Goal: Contribute content

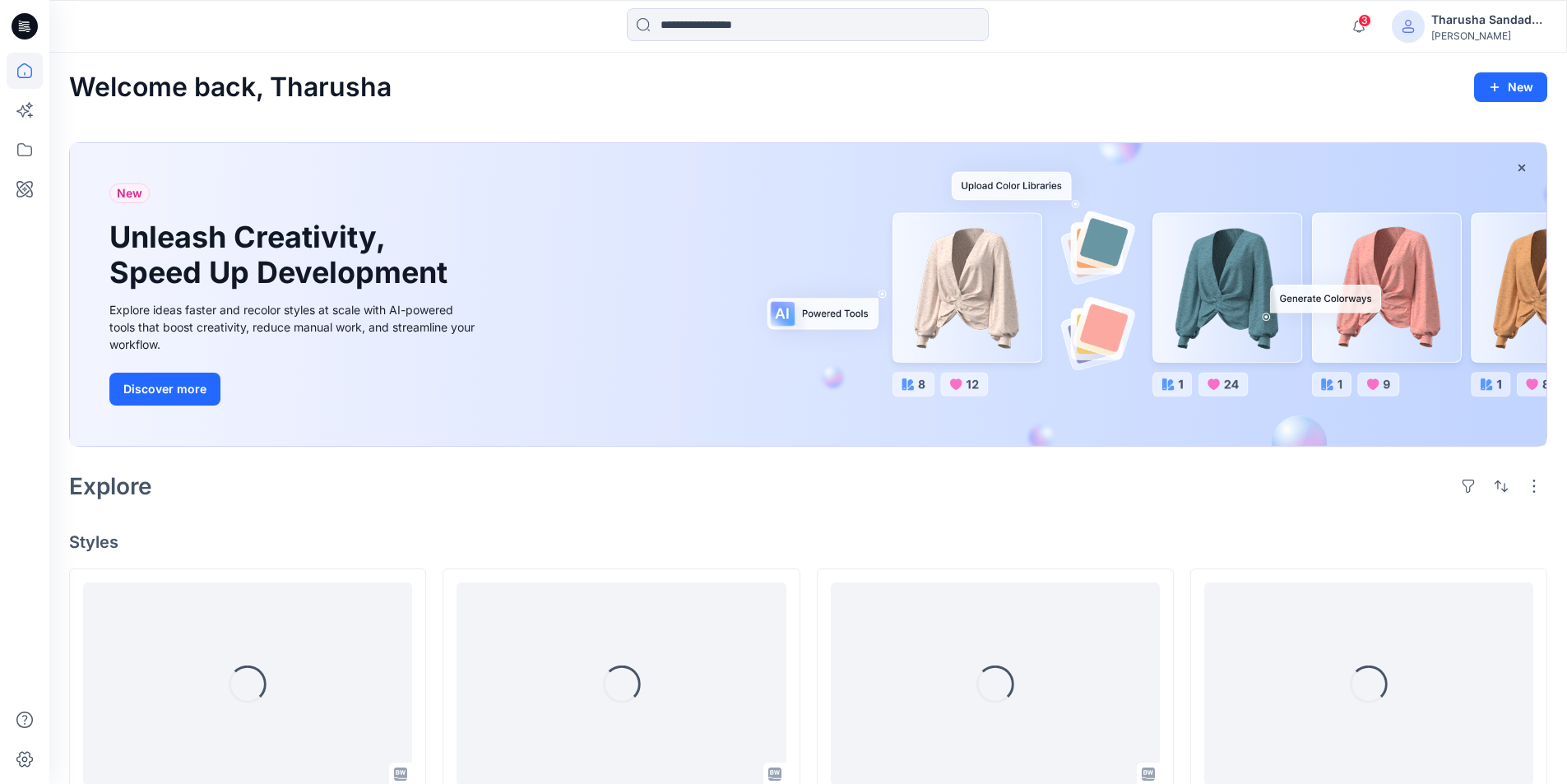
scroll to position [494, 0]
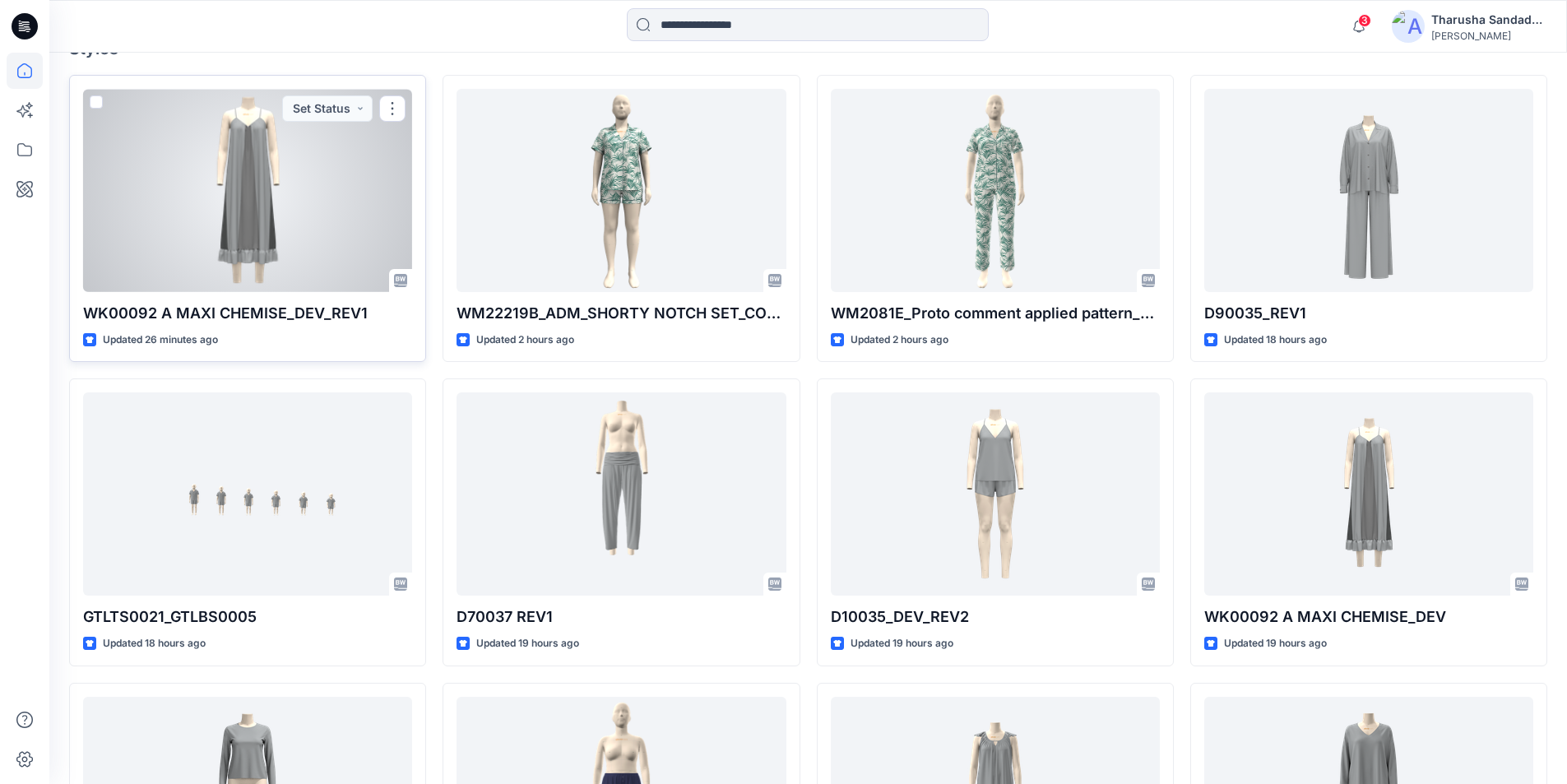
click at [243, 198] on div at bounding box center [248, 190] width 329 height 203
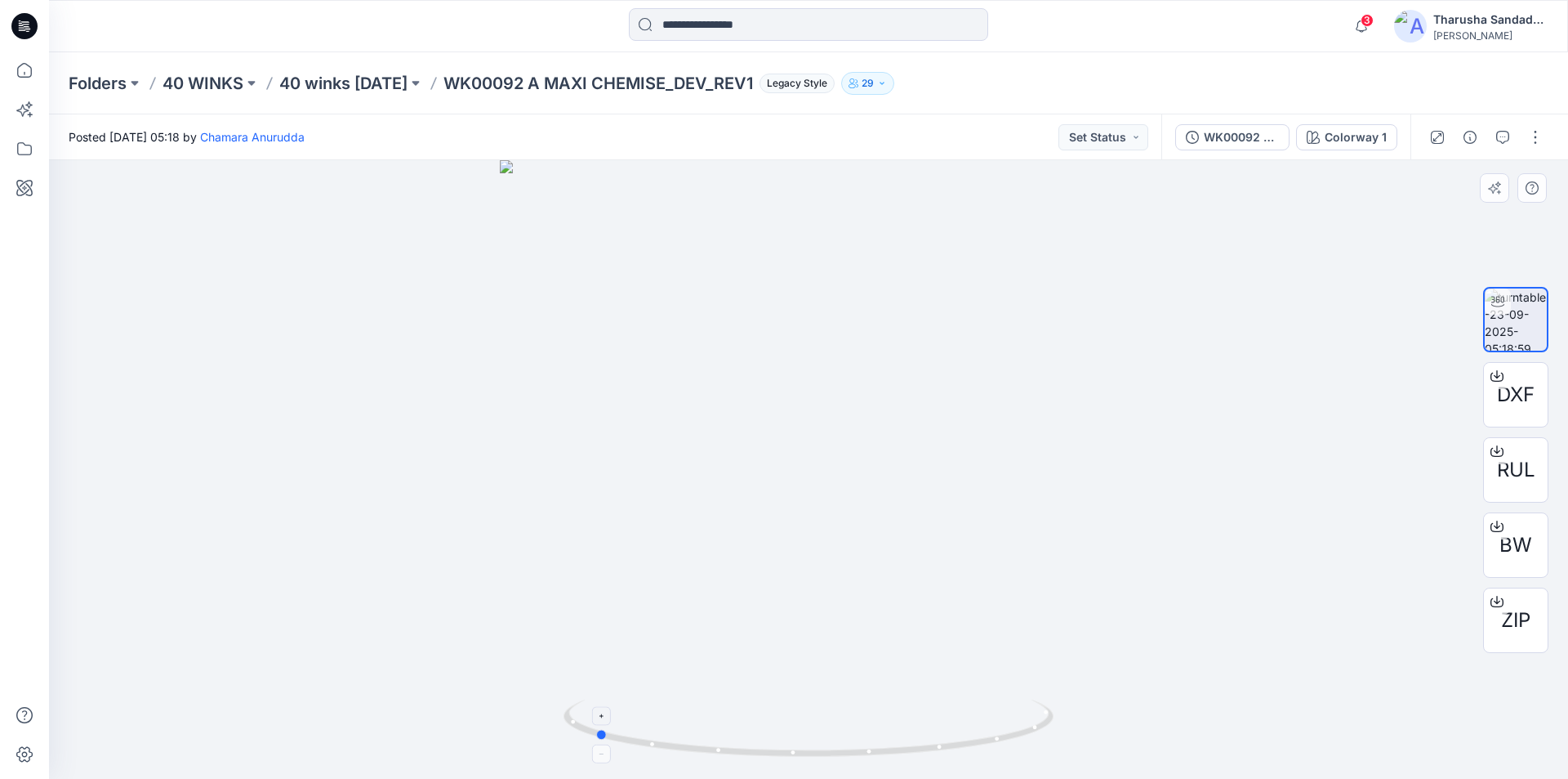
drag, startPoint x: 900, startPoint y: 743, endPoint x: 746, endPoint y: 722, distance: 155.4
click at [746, 722] on icon at bounding box center [811, 730] width 494 height 61
drag, startPoint x: 884, startPoint y: 743, endPoint x: 996, endPoint y: 679, distance: 129.0
click at [996, 679] on div at bounding box center [808, 469] width 1519 height 618
drag, startPoint x: 770, startPoint y: 749, endPoint x: 905, endPoint y: 736, distance: 135.6
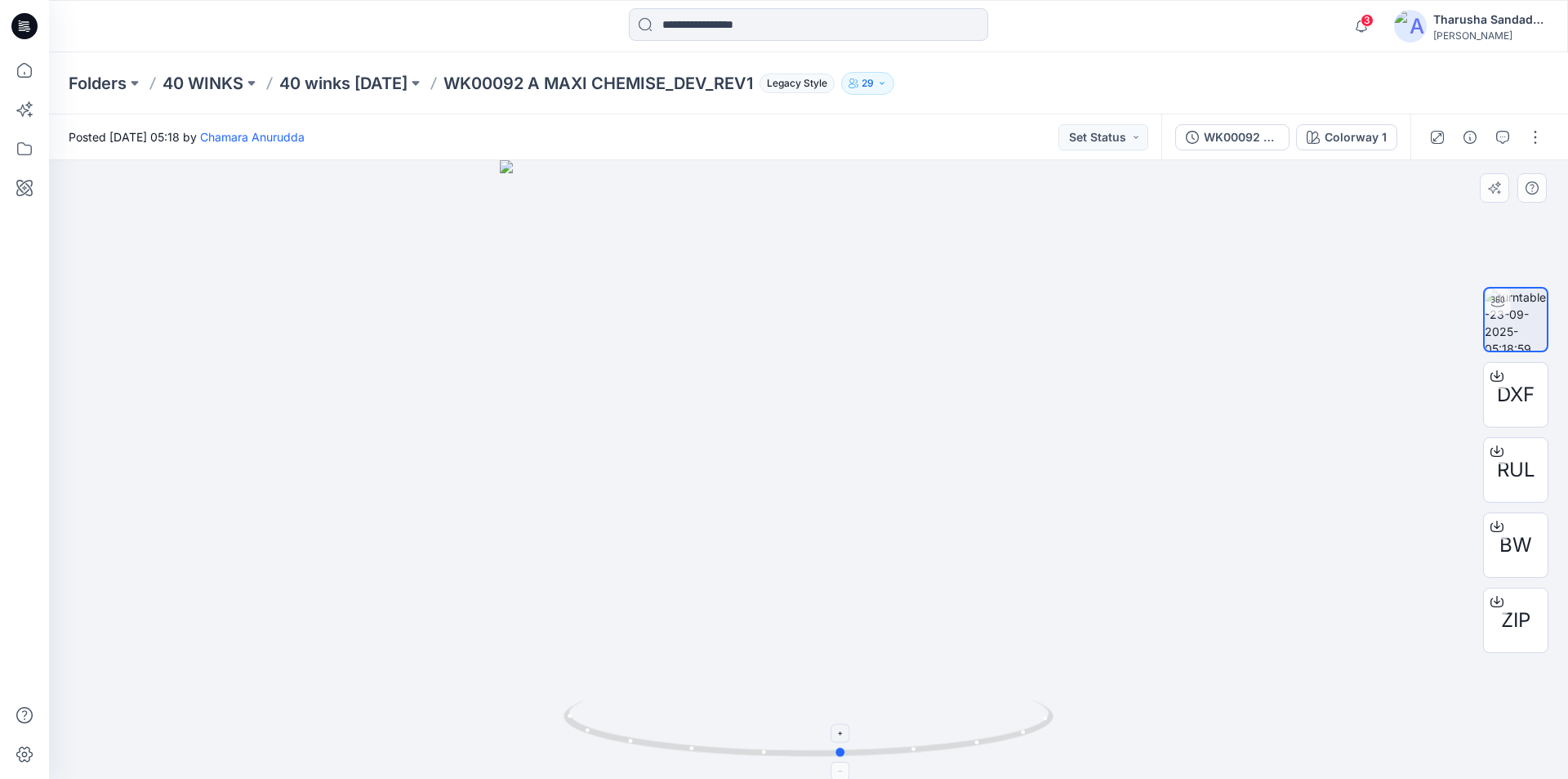
click at [905, 736] on icon at bounding box center [811, 730] width 494 height 61
drag, startPoint x: 920, startPoint y: 750, endPoint x: 663, endPoint y: 709, distance: 260.2
click at [663, 709] on icon at bounding box center [811, 730] width 494 height 61
click at [30, 31] on icon at bounding box center [28, 31] width 4 height 1
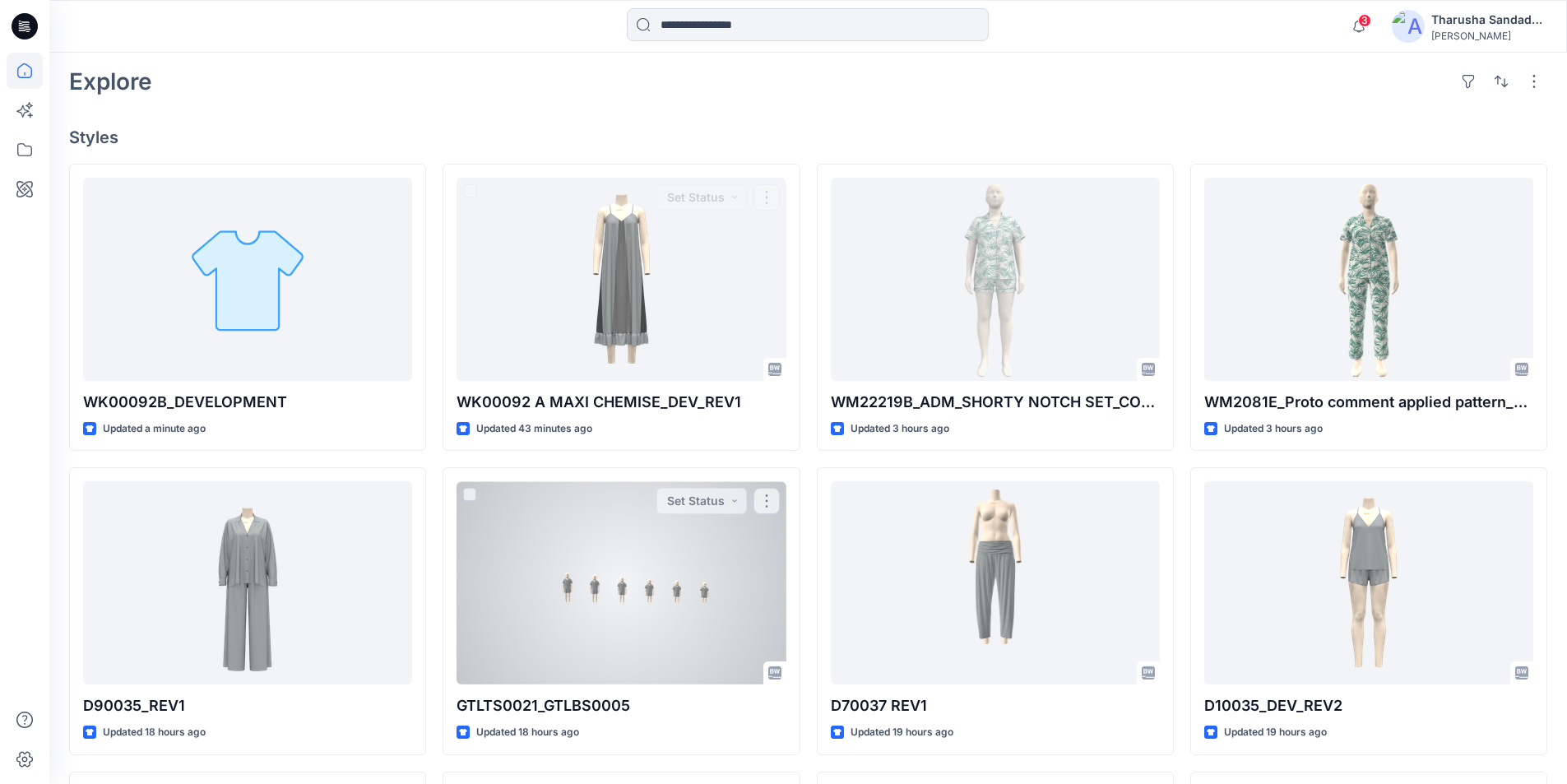
scroll to position [411, 0]
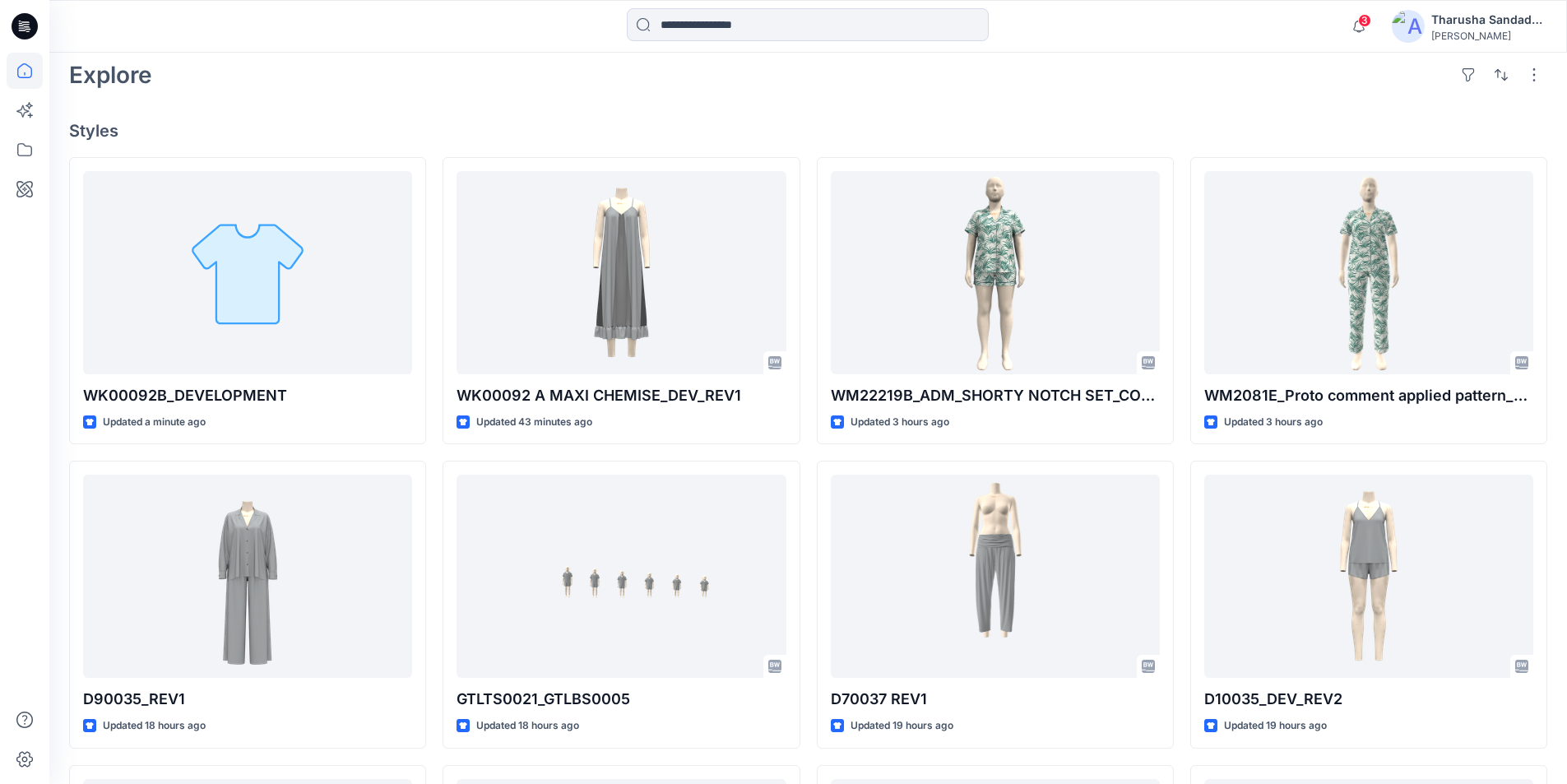
click at [36, 29] on icon at bounding box center [25, 26] width 26 height 26
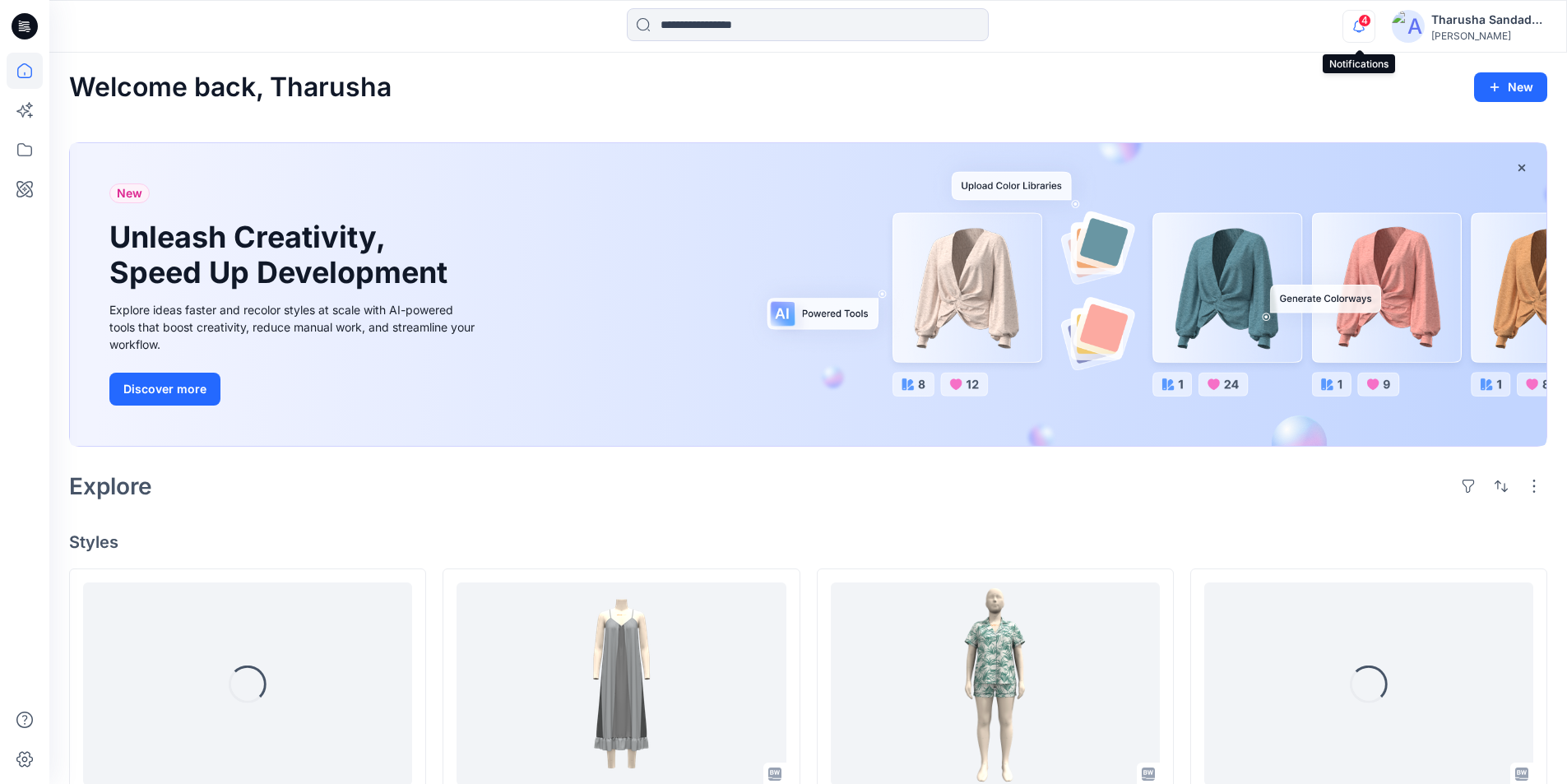
click at [1357, 23] on icon "button" at bounding box center [1359, 26] width 32 height 33
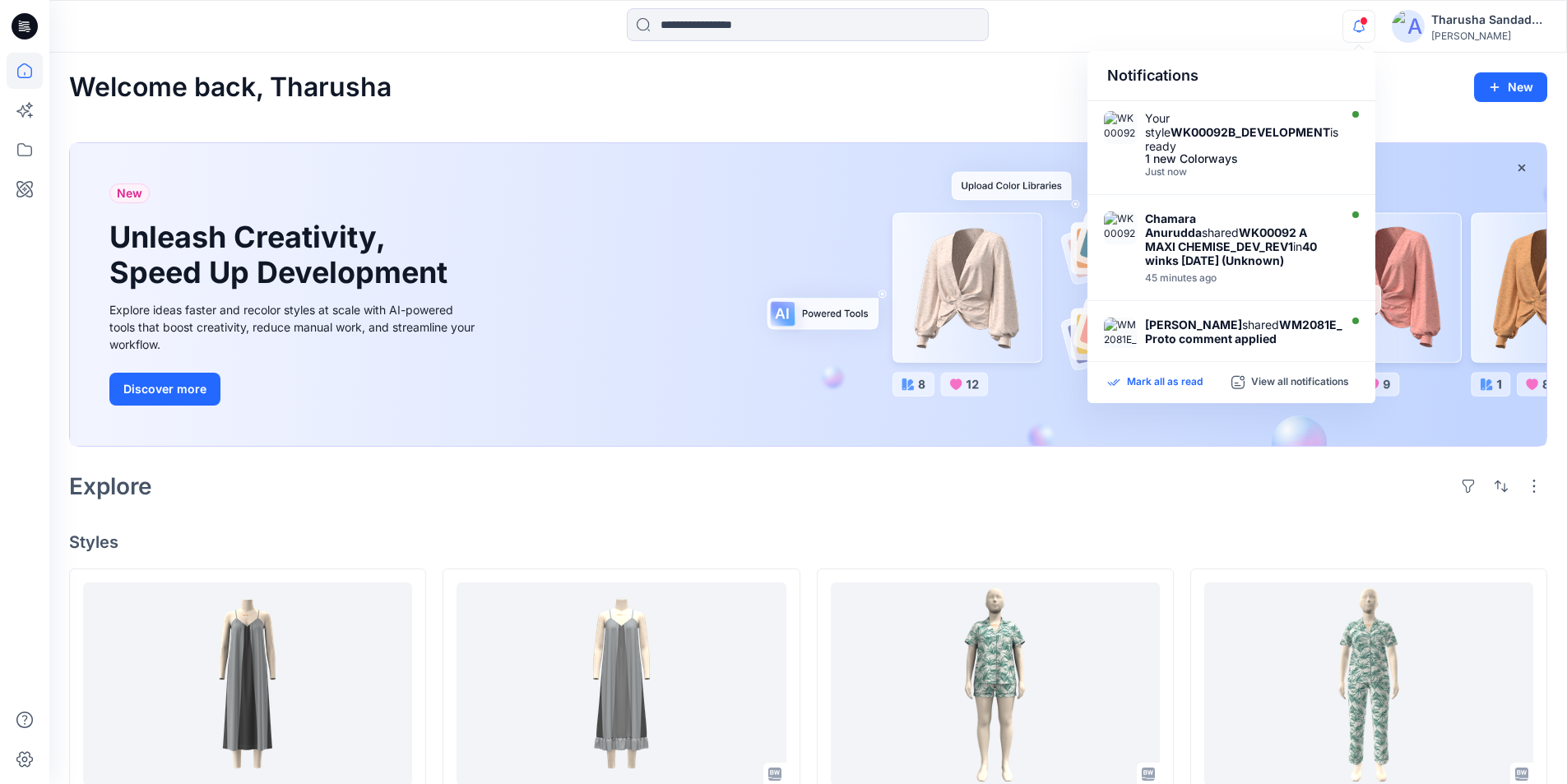
click at [1137, 383] on p "Mark all as read" at bounding box center [1165, 382] width 76 height 14
click at [653, 117] on div "Welcome back, Tharusha New New Unleash Creativity, Speed Up Development Explore…" at bounding box center [808, 798] width 1518 height 1490
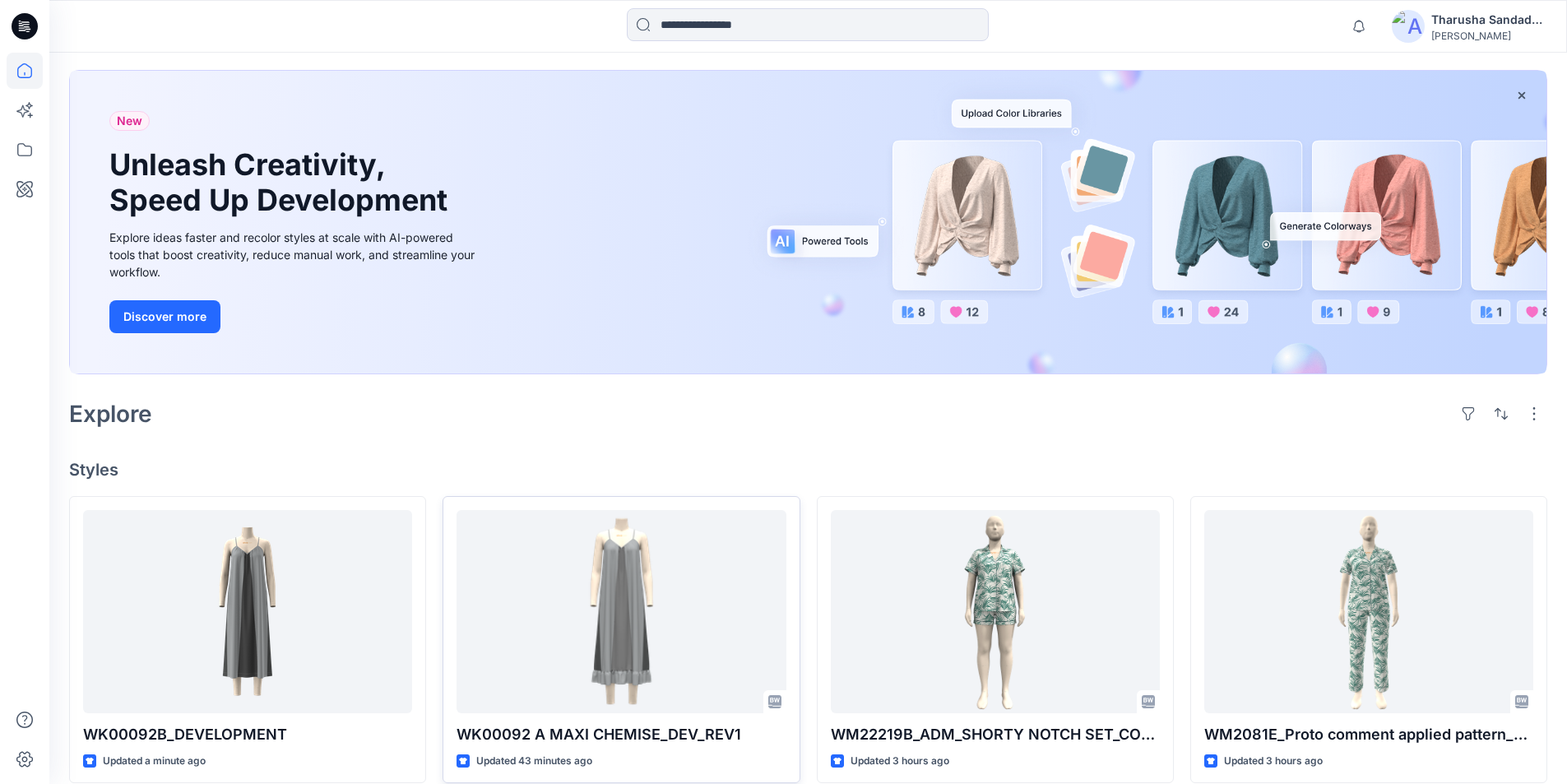
scroll to position [164, 0]
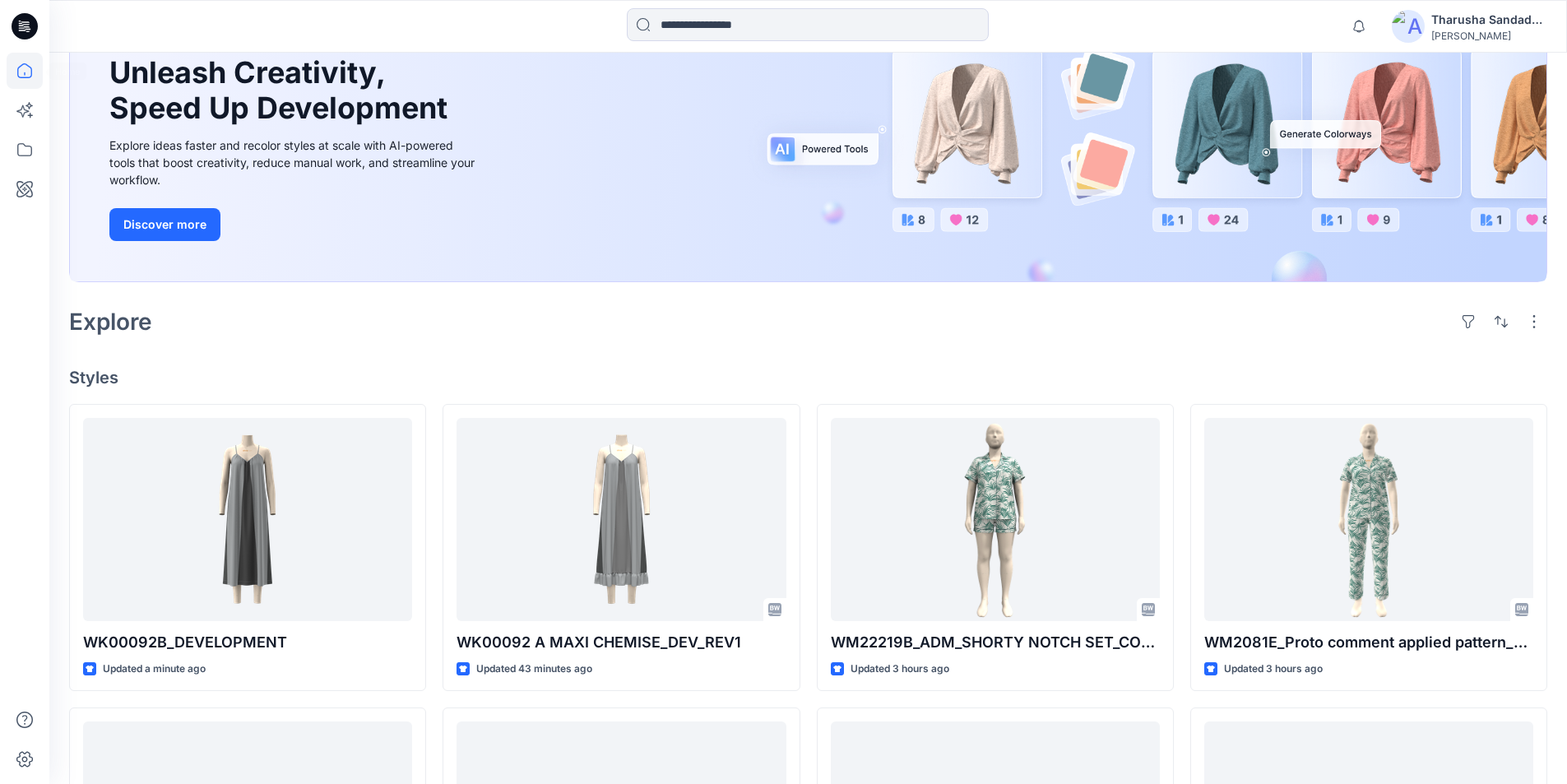
click at [19, 20] on icon at bounding box center [20, 20] width 3 height 1
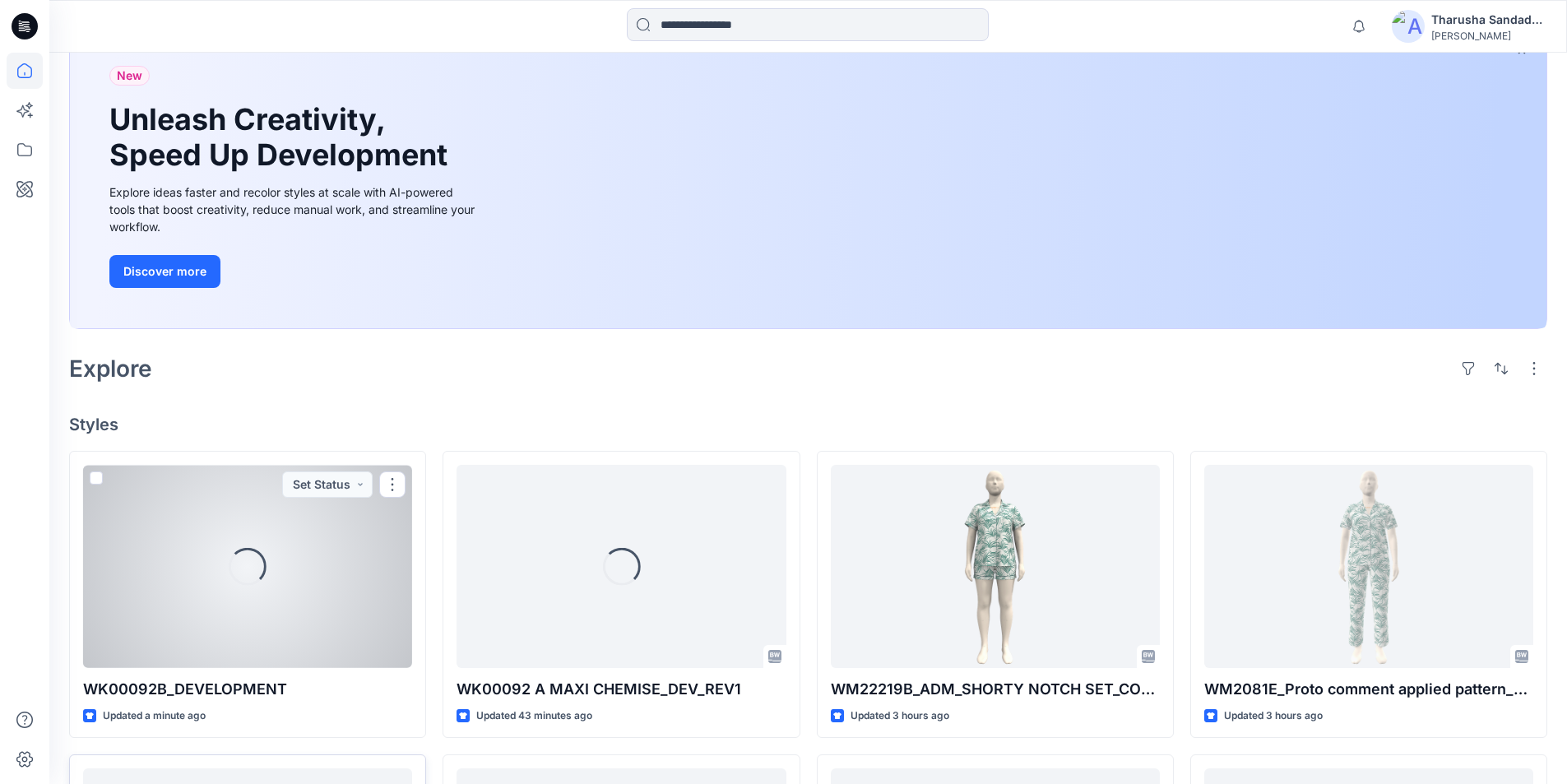
scroll to position [411, 0]
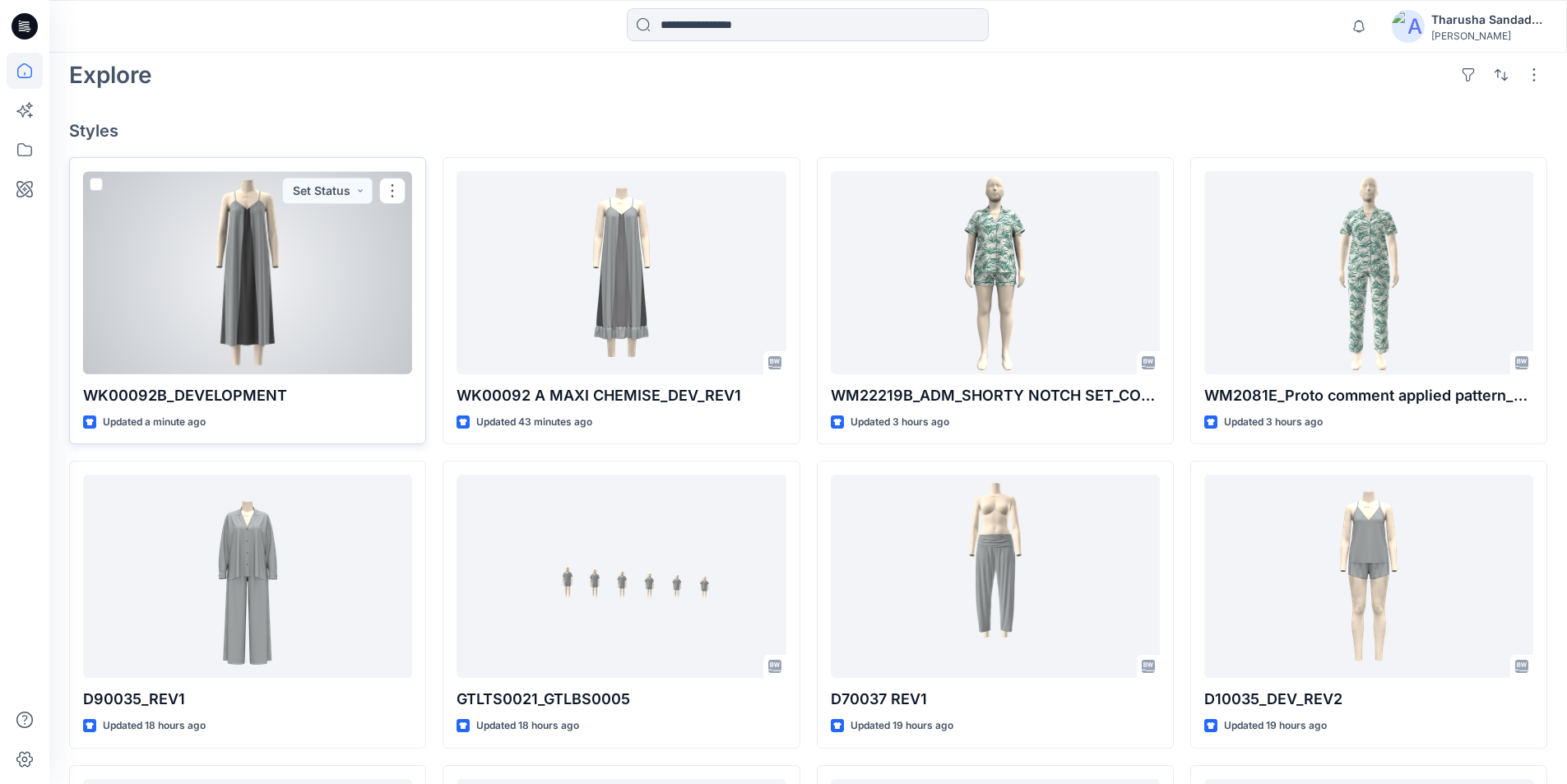
click at [307, 295] on div at bounding box center [248, 272] width 329 height 203
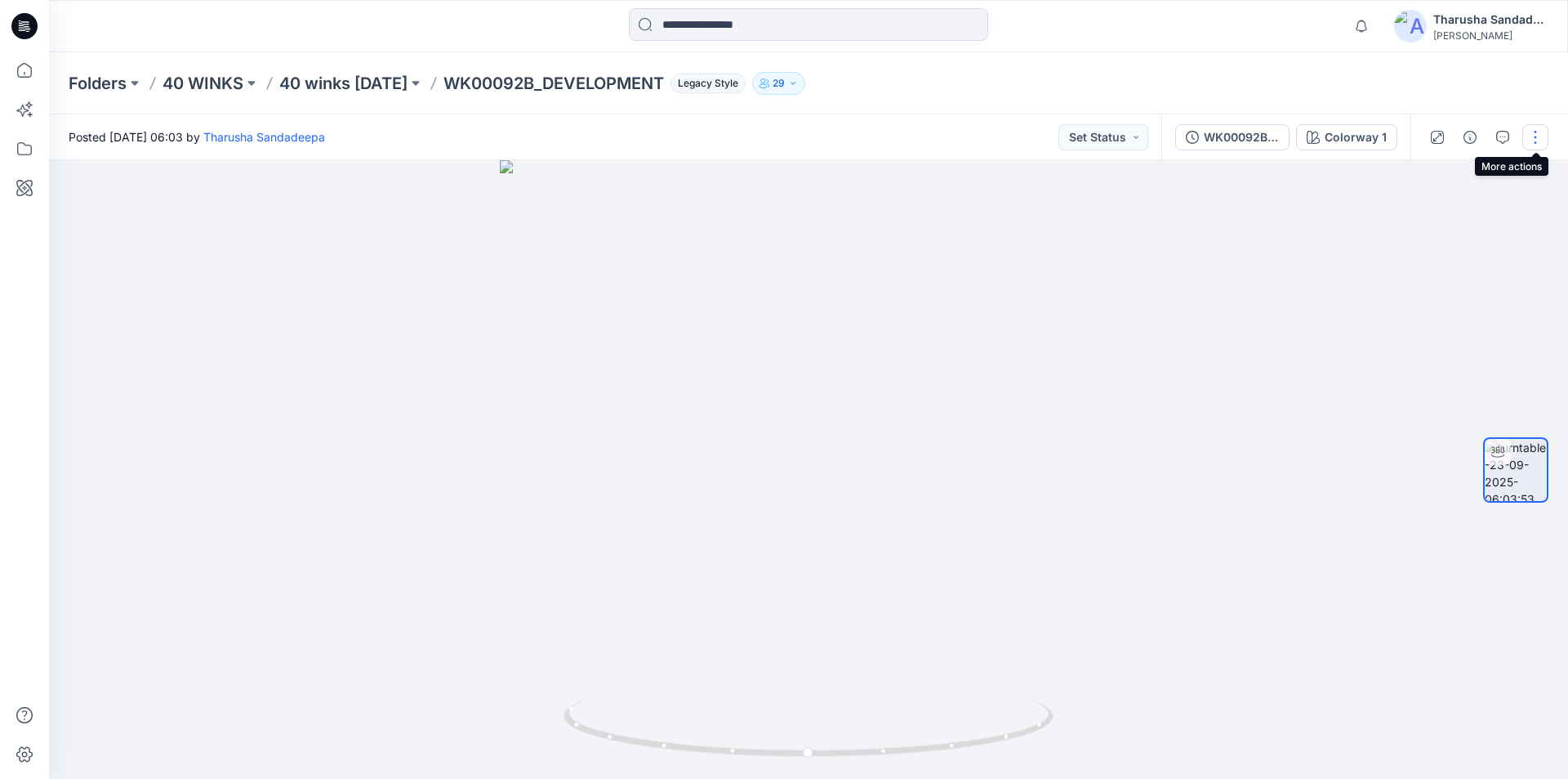
click at [1532, 125] on button "button" at bounding box center [1535, 137] width 26 height 26
click at [1440, 181] on p "Edit" at bounding box center [1431, 175] width 20 height 17
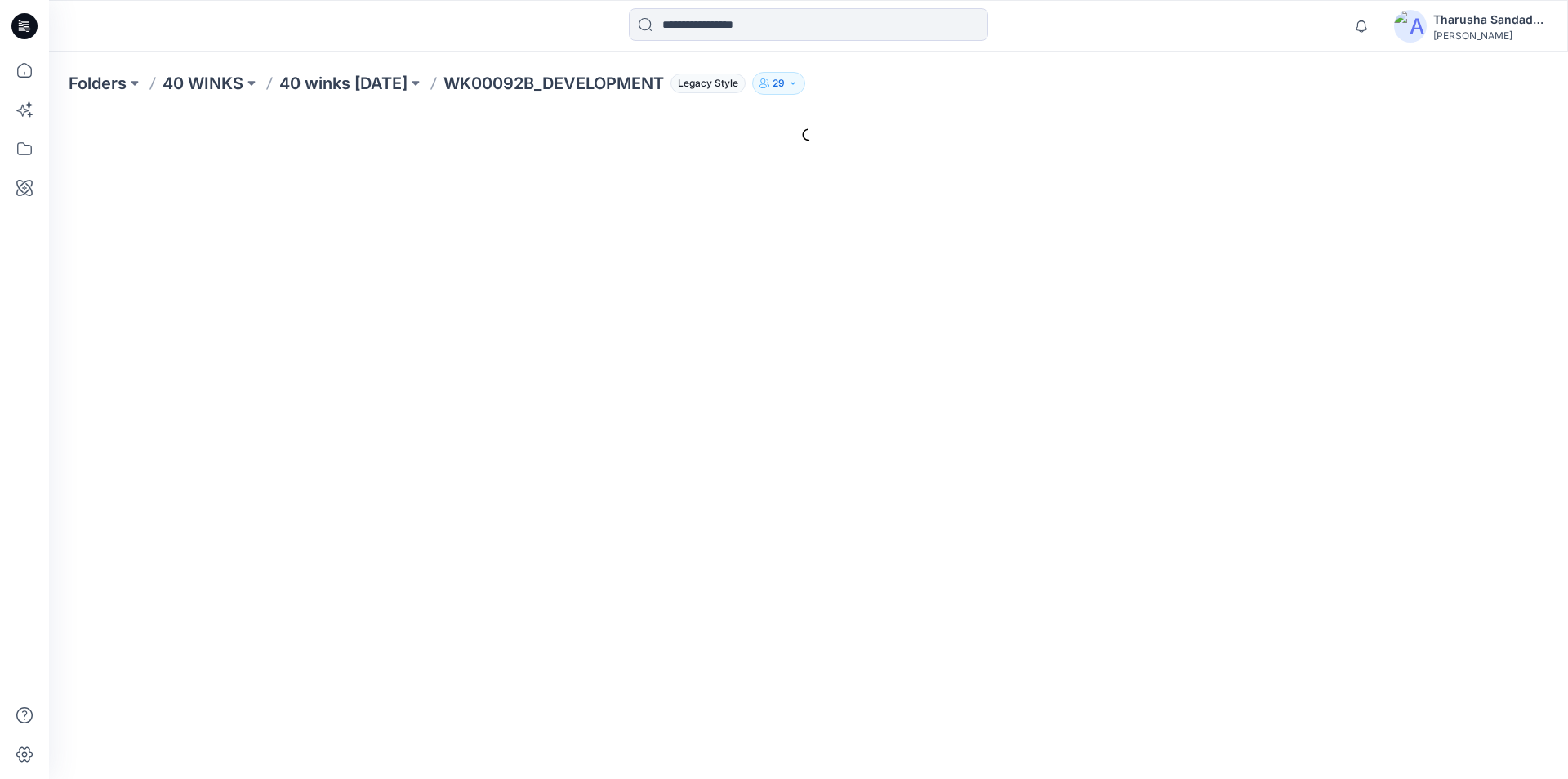
type input "**********"
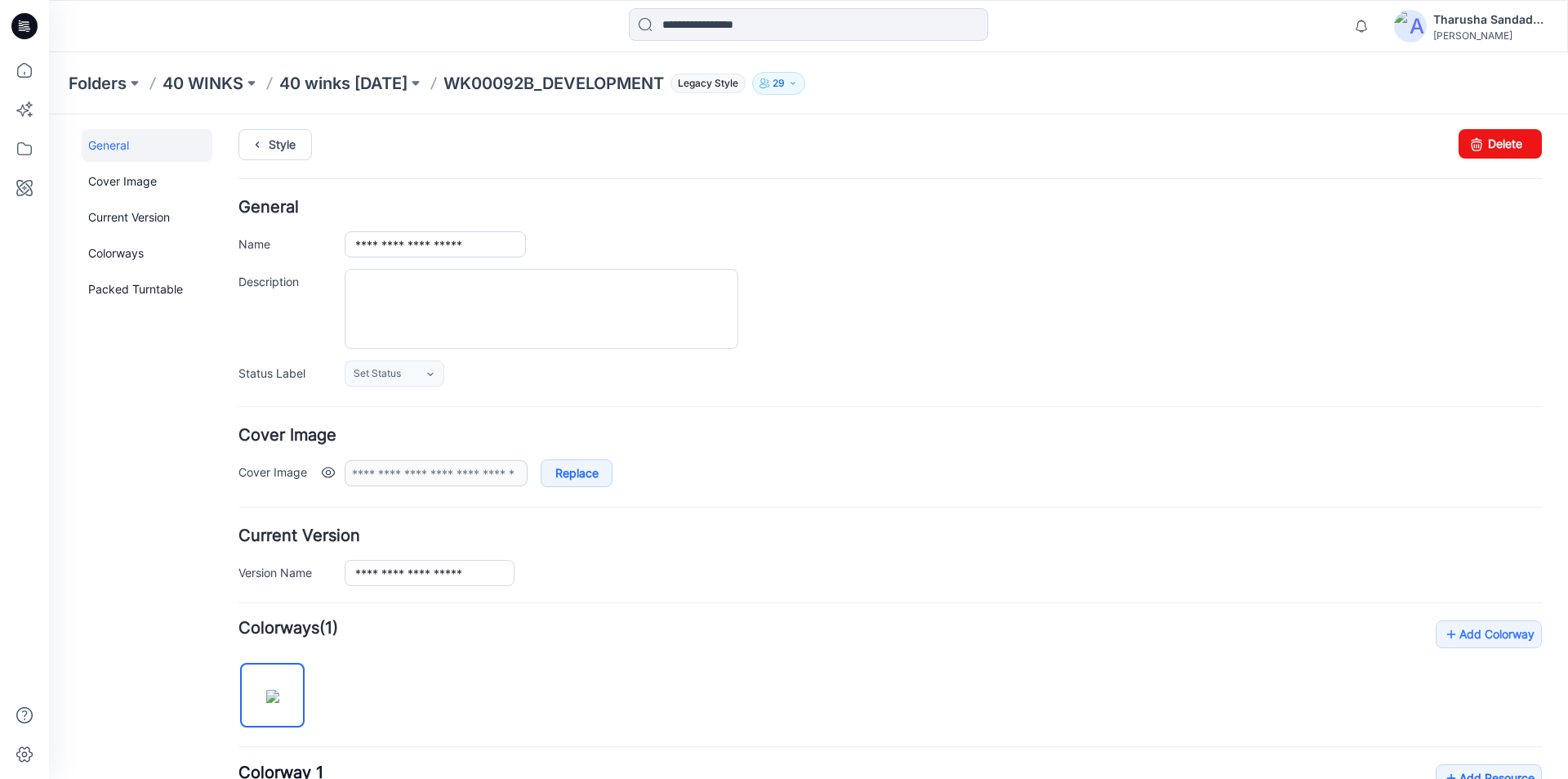
scroll to position [383, 0]
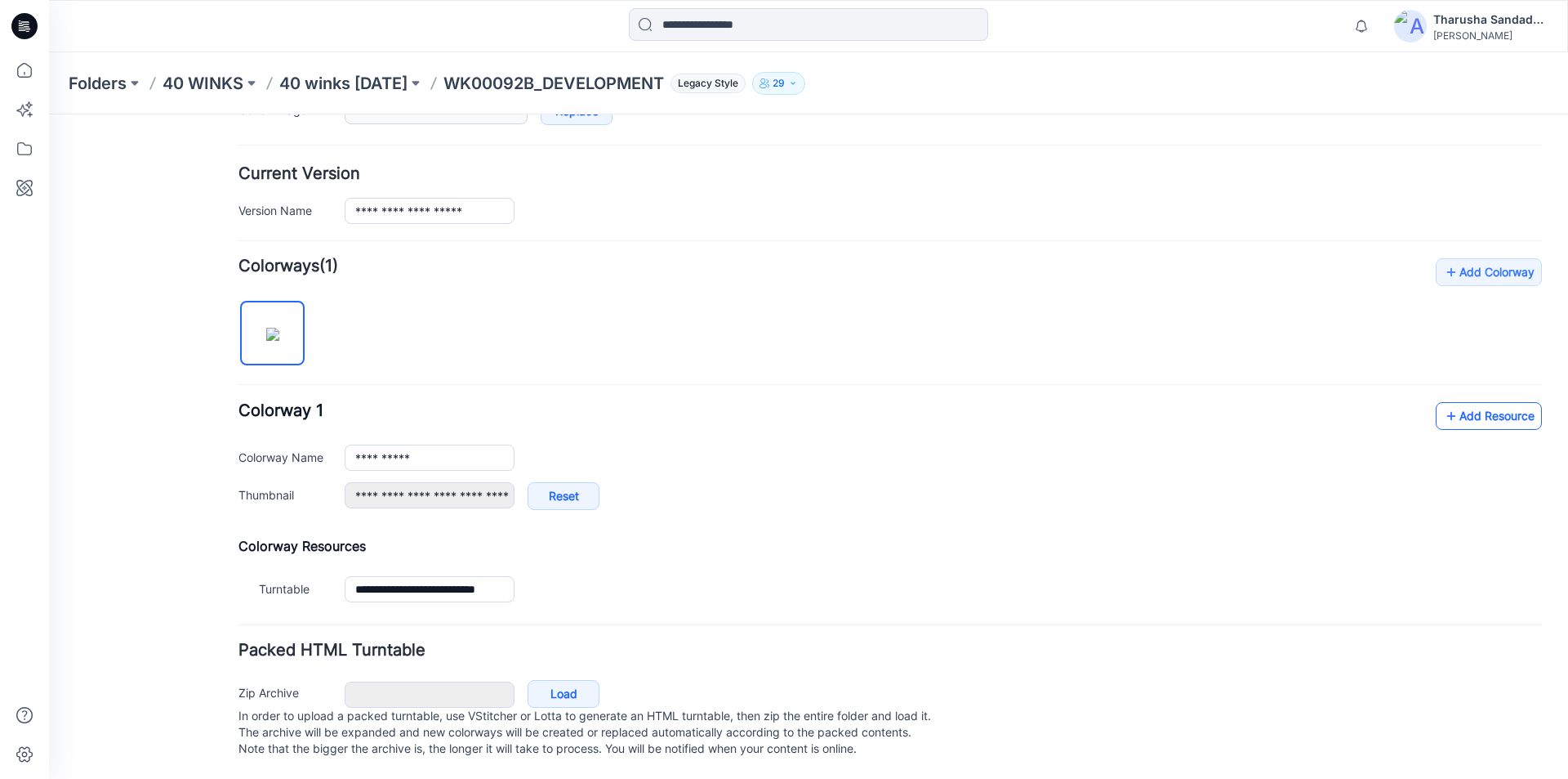
click at [1470, 403] on link "Add Resource" at bounding box center [1489, 415] width 107 height 28
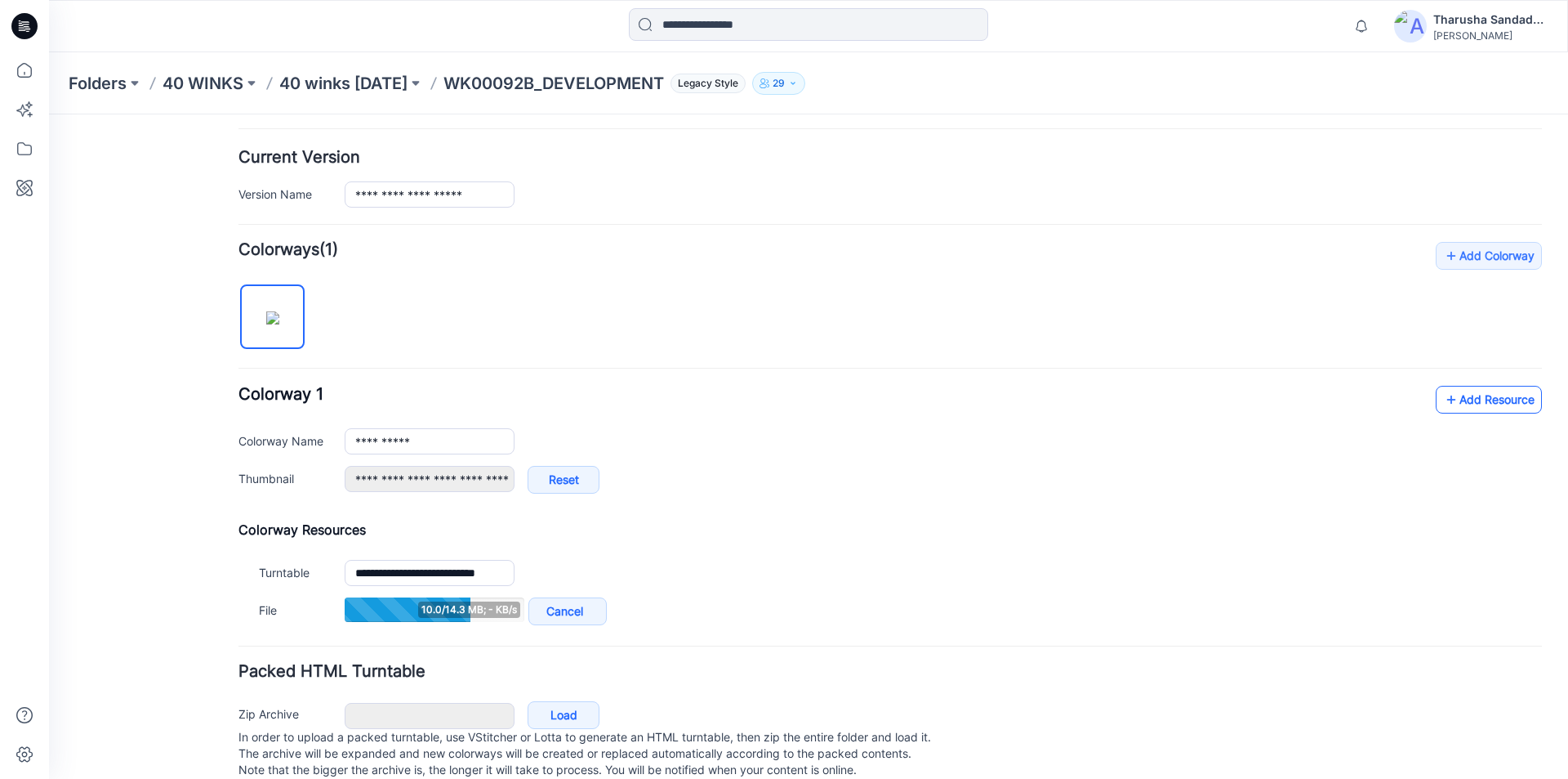
click at [1456, 402] on link "Add Resource" at bounding box center [1489, 399] width 107 height 28
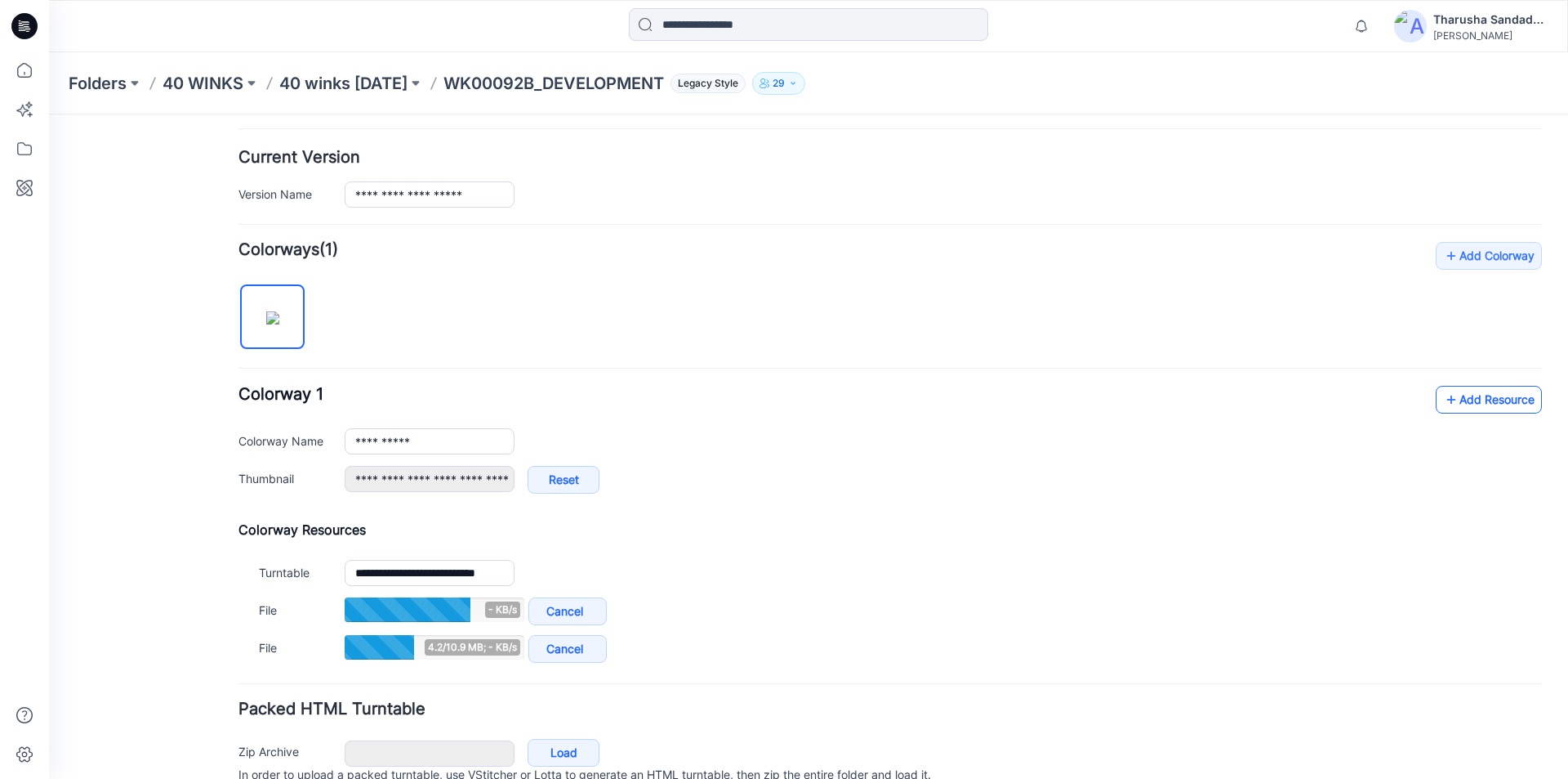
click at [1481, 394] on link "Add Resource" at bounding box center [1489, 399] width 107 height 28
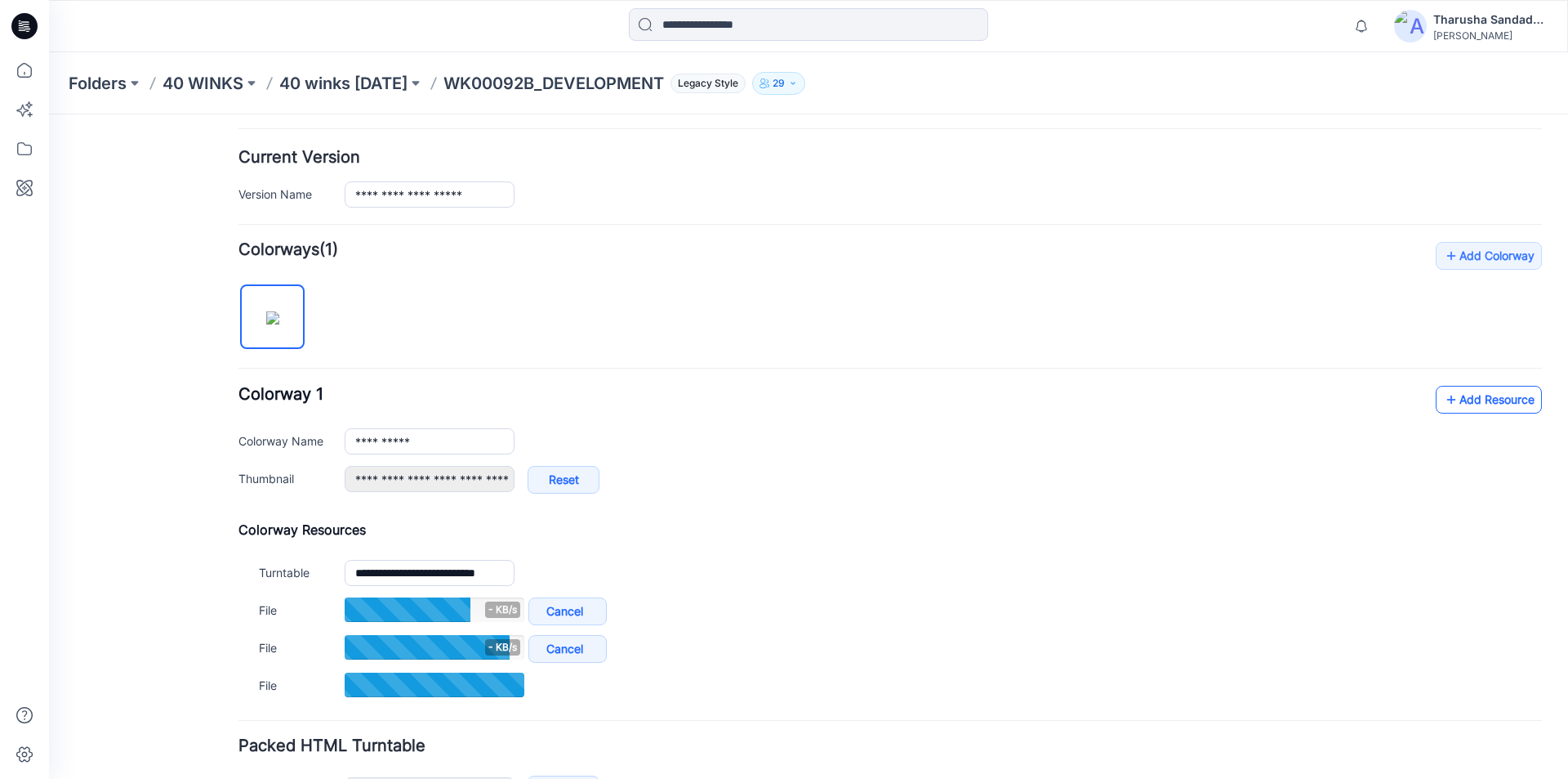
click at [1467, 395] on link "Add Resource" at bounding box center [1489, 399] width 107 height 28
